Goal: Find contact information: Find contact information

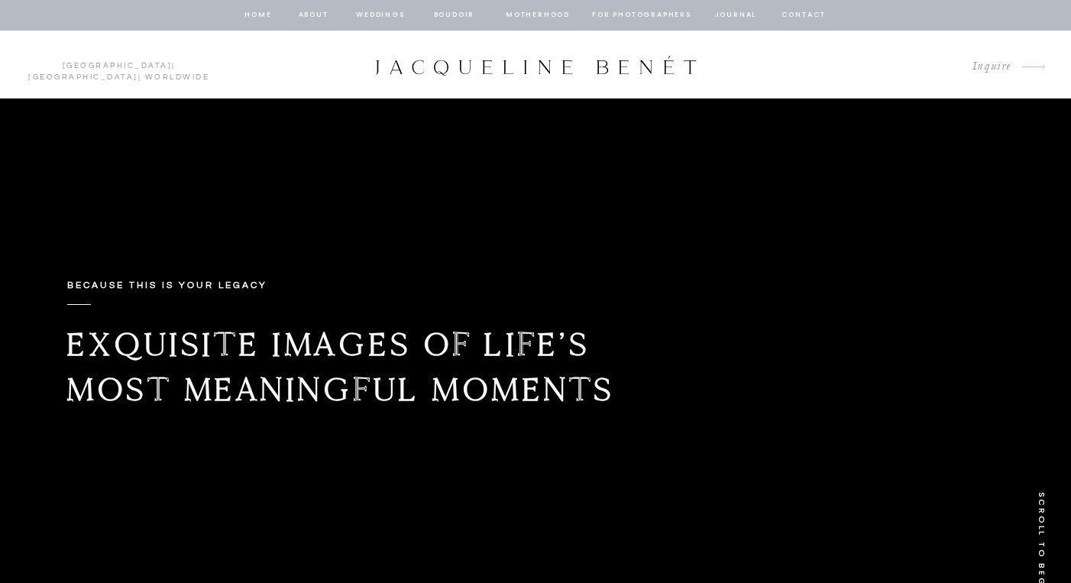
click at [797, 8] on nav "contact" at bounding box center [803, 15] width 49 height 14
click at [804, 14] on nav "contact" at bounding box center [803, 15] width 49 height 14
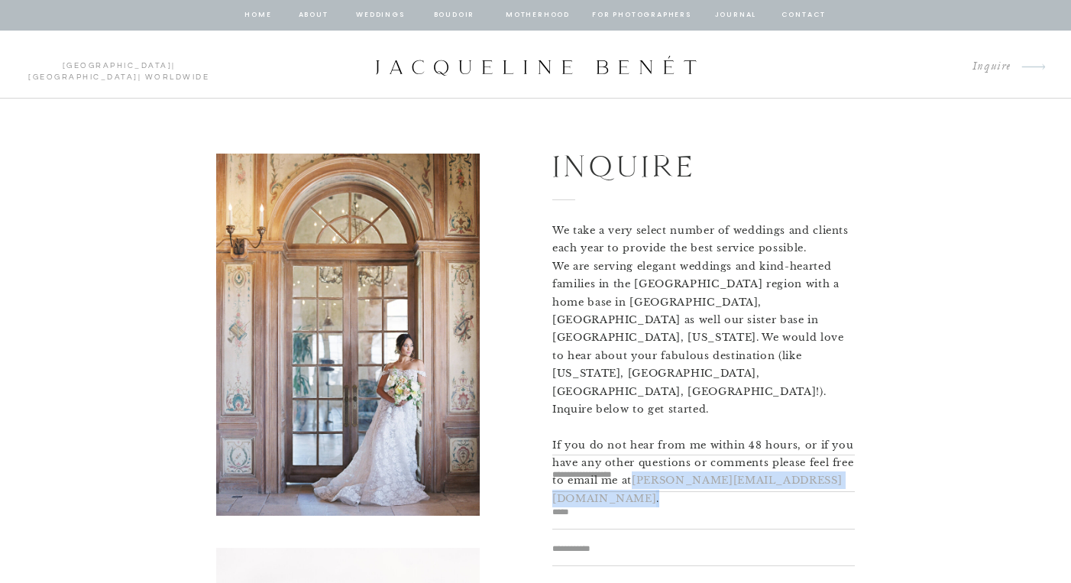
drag, startPoint x: 803, startPoint y: 429, endPoint x: 637, endPoint y: 429, distance: 166.6
click at [636, 429] on p "We take a very select number of weddings and clients each year to provide the b…" at bounding box center [704, 327] width 303 height 211
copy p "jackie@jacquelinebenet.com ."
click at [653, 12] on nav "for photographers" at bounding box center [641, 15] width 99 height 14
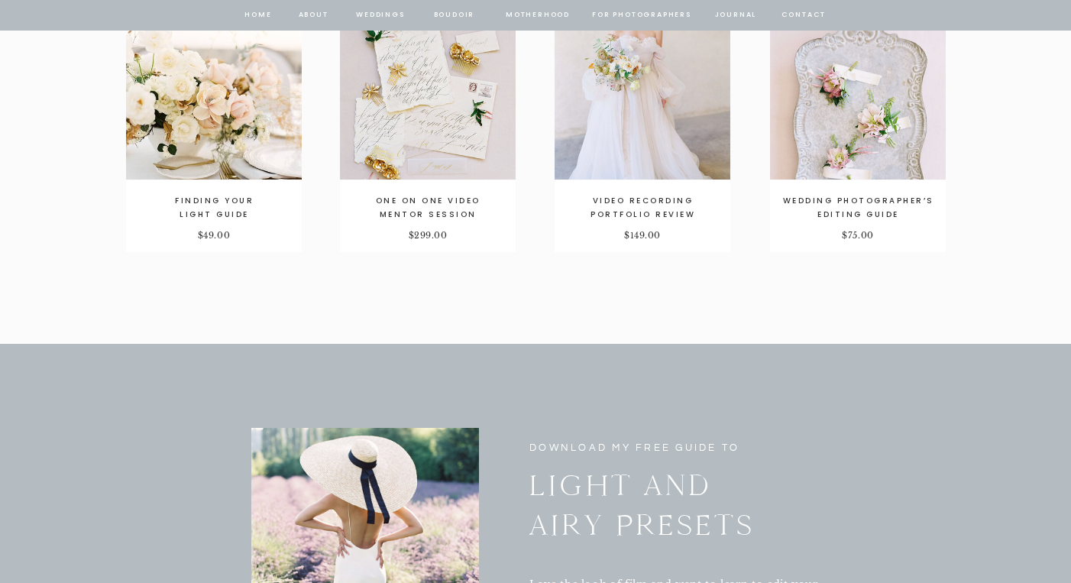
scroll to position [2596, 0]
